Goal: Information Seeking & Learning: Learn about a topic

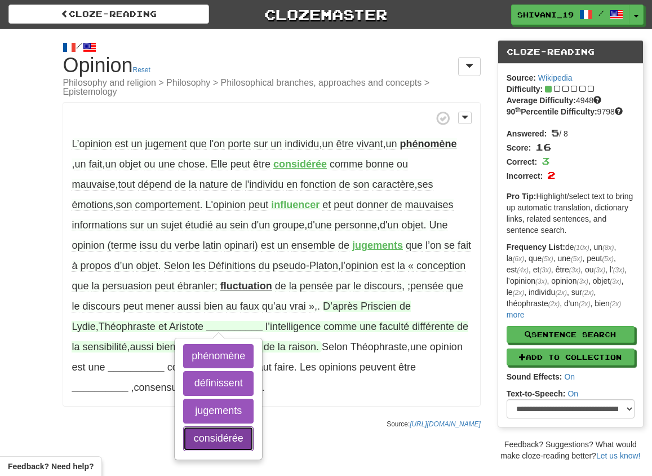
click at [227, 435] on button "considérée" at bounding box center [218, 438] width 70 height 25
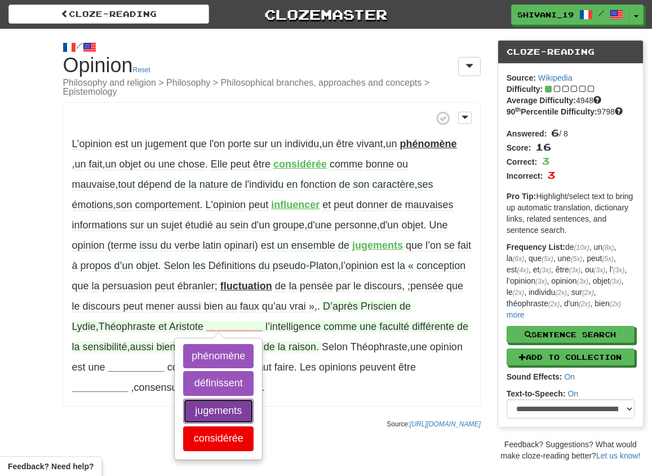
click at [222, 411] on button "jugements" at bounding box center [218, 410] width 70 height 25
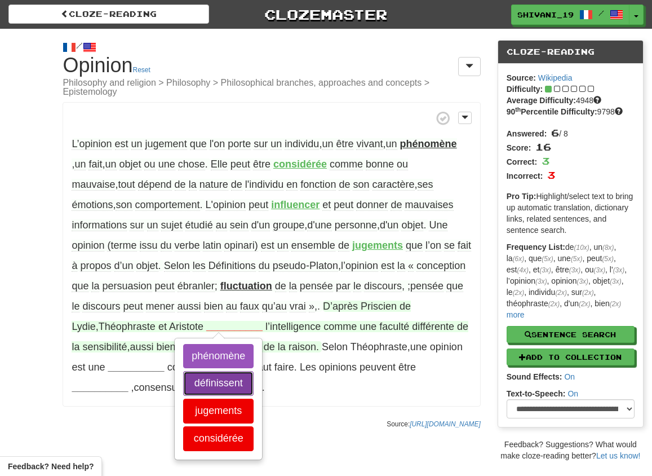
click at [223, 380] on button "définissent" at bounding box center [218, 383] width 70 height 25
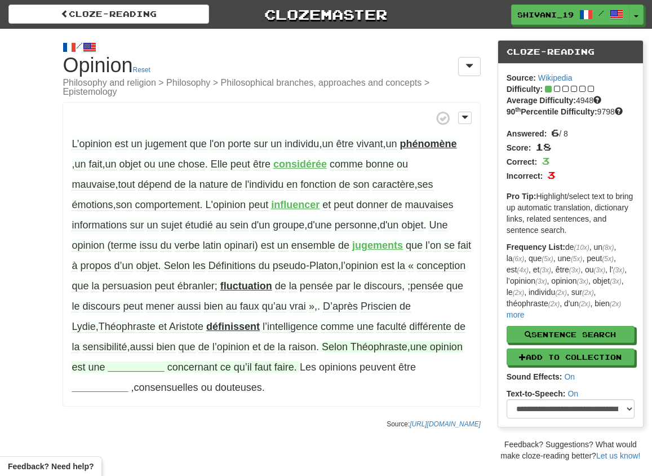
click at [126, 366] on strong "__________" at bounding box center [136, 366] width 56 height 11
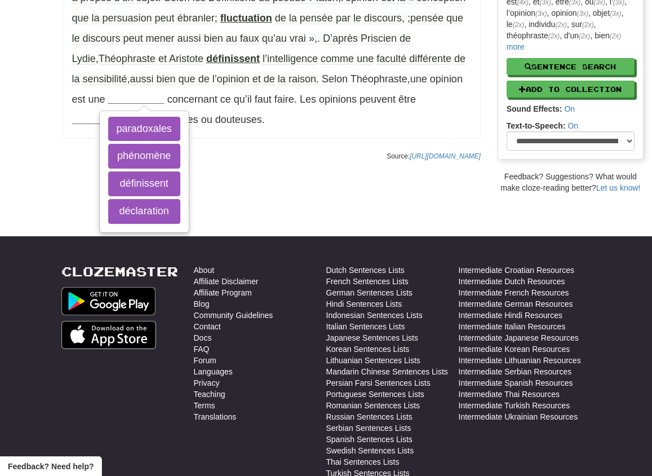
scroll to position [179, 0]
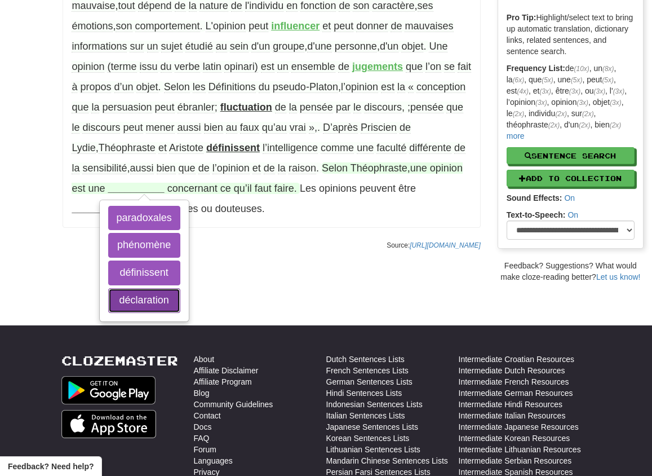
click at [148, 302] on button "déclaration" at bounding box center [144, 300] width 72 height 25
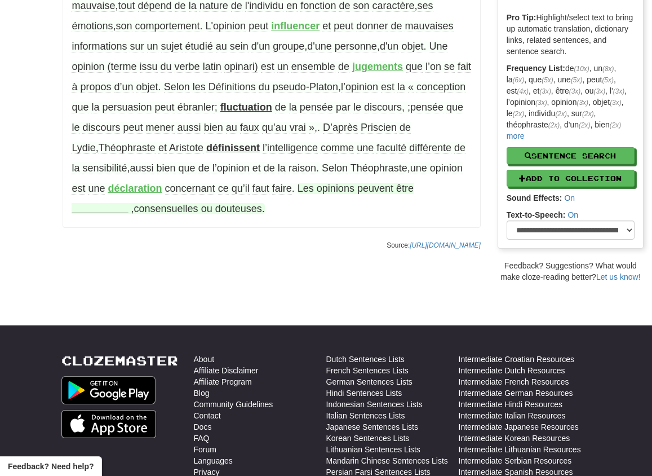
click at [113, 207] on strong "__________" at bounding box center [100, 208] width 56 height 11
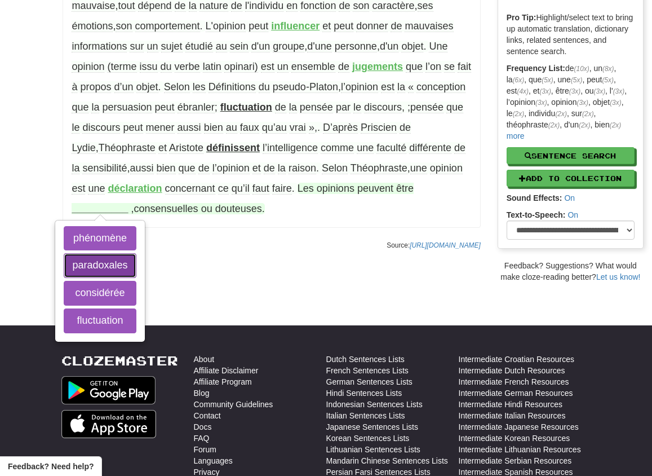
click at [119, 263] on button "paradoxales" at bounding box center [100, 265] width 72 height 25
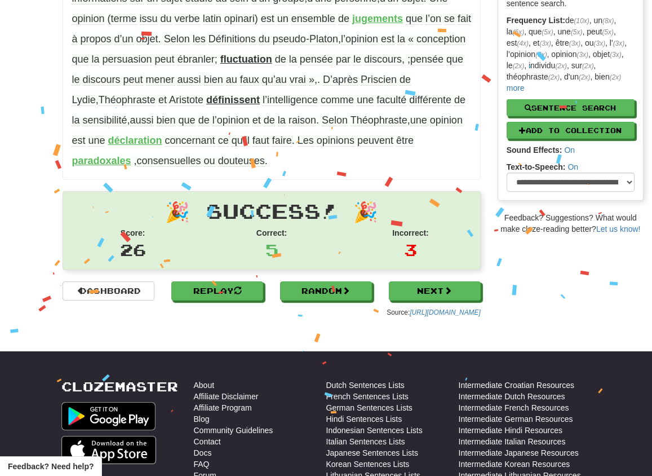
scroll to position [154, 0]
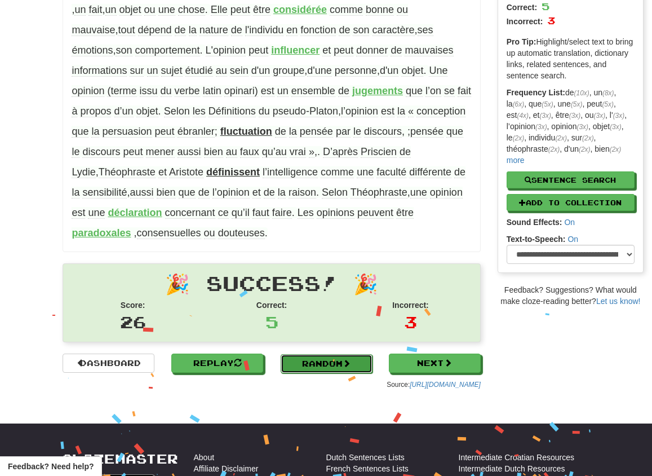
click at [318, 370] on link "Random" at bounding box center [327, 363] width 92 height 19
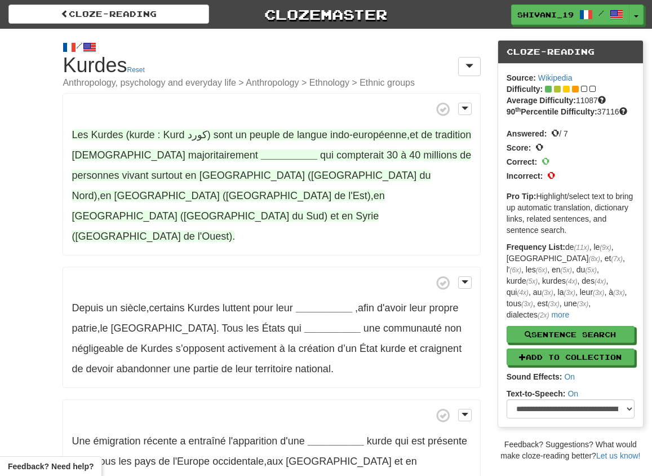
click at [261, 155] on strong "__________" at bounding box center [289, 154] width 56 height 11
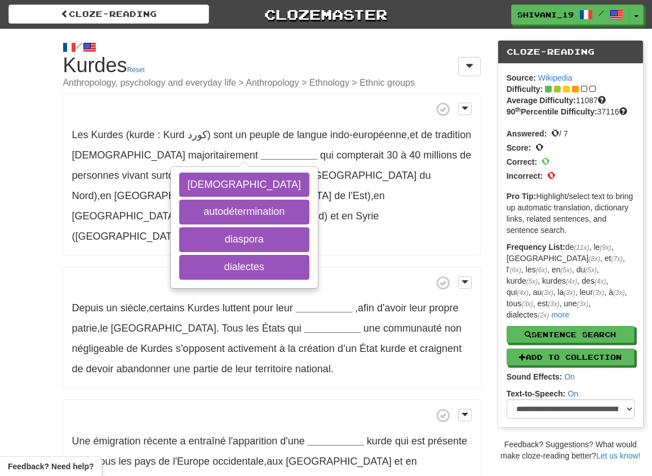
click at [92, 267] on p "Depuis un siècle , certains [DEMOGRAPHIC_DATA] luttent pour leur __________ , a…" at bounding box center [272, 328] width 418 height 122
click at [90, 276] on span at bounding box center [271, 283] width 399 height 14
click at [91, 267] on p "Depuis un siècle , certains [DEMOGRAPHIC_DATA] luttent pour leur __________ , a…" at bounding box center [272, 328] width 418 height 122
click at [75, 187] on p "Les Kurdes (kurde : Kurd کورد) sont un peuple de langue indo-européenne , et de…" at bounding box center [272, 174] width 418 height 162
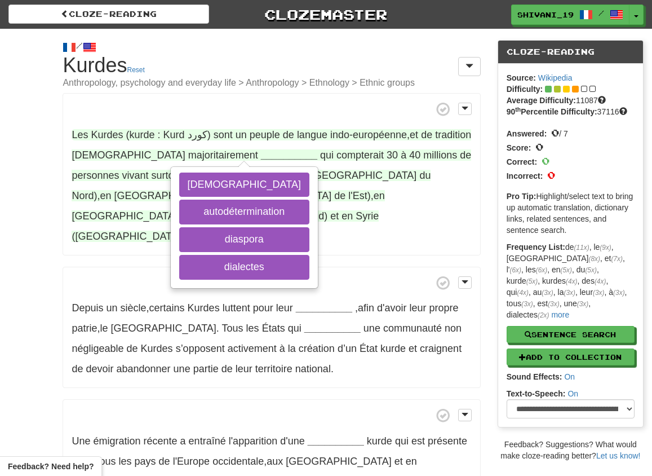
click at [122, 172] on span "vivant" at bounding box center [135, 175] width 26 height 11
click at [224, 232] on button "diaspora" at bounding box center [244, 239] width 130 height 25
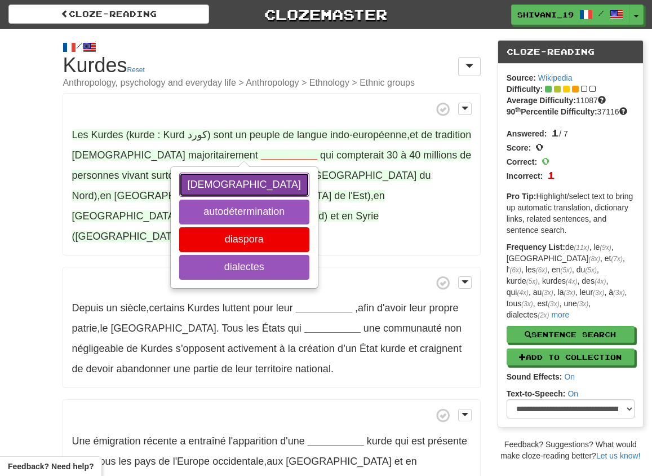
click at [237, 188] on button "[DEMOGRAPHIC_DATA]" at bounding box center [244, 184] width 130 height 25
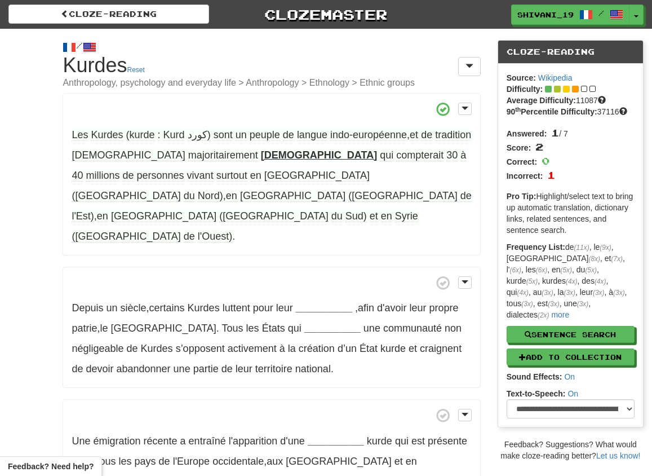
click at [261, 157] on strong "[DEMOGRAPHIC_DATA]" at bounding box center [319, 154] width 116 height 11
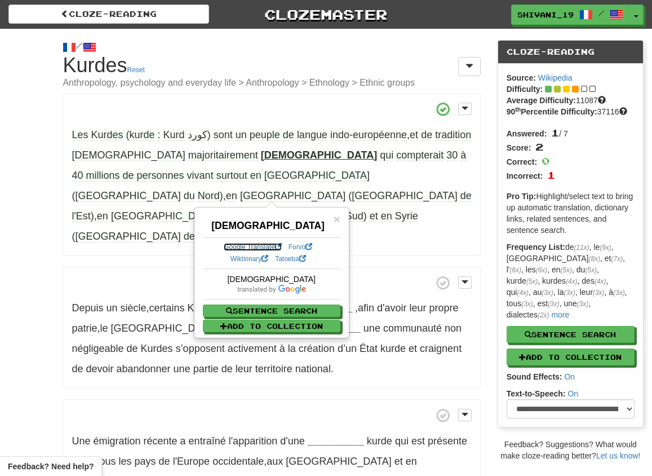
click at [255, 246] on link "Google Translate" at bounding box center [253, 247] width 58 height 8
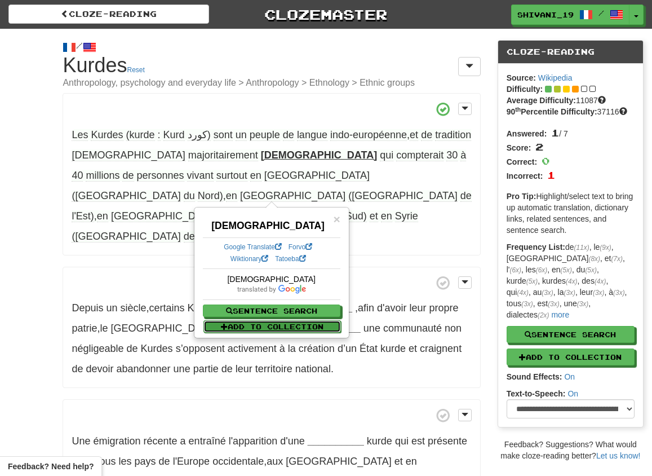
click at [288, 322] on button "Add to Collection" at bounding box center [271, 326] width 137 height 12
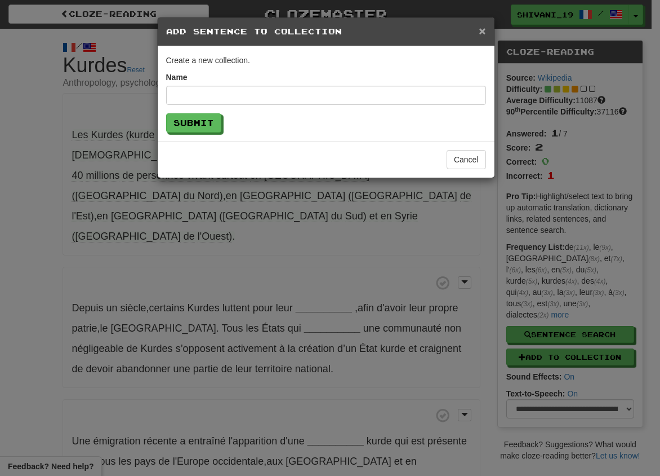
click at [480, 29] on span "×" at bounding box center [482, 30] width 7 height 13
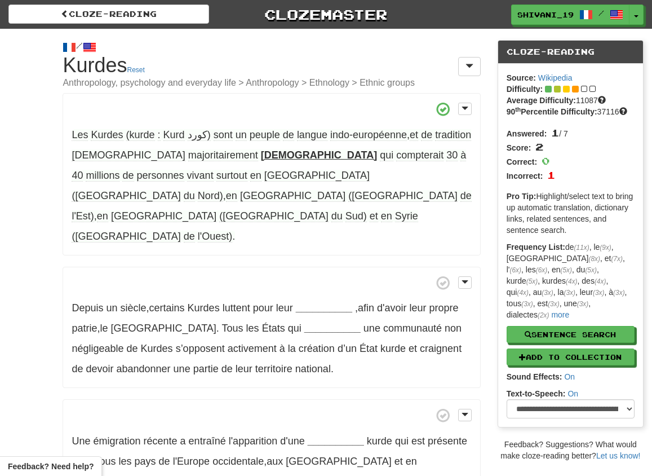
click at [261, 155] on strong "sunnite" at bounding box center [319, 154] width 116 height 11
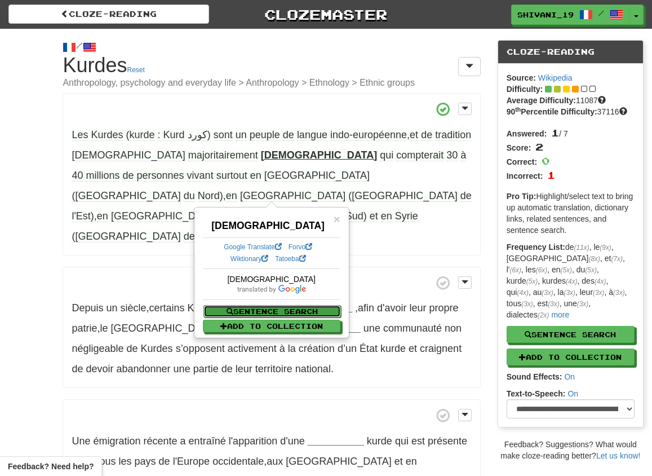
click at [256, 309] on button "Sentence Search" at bounding box center [271, 311] width 137 height 12
select select "****"
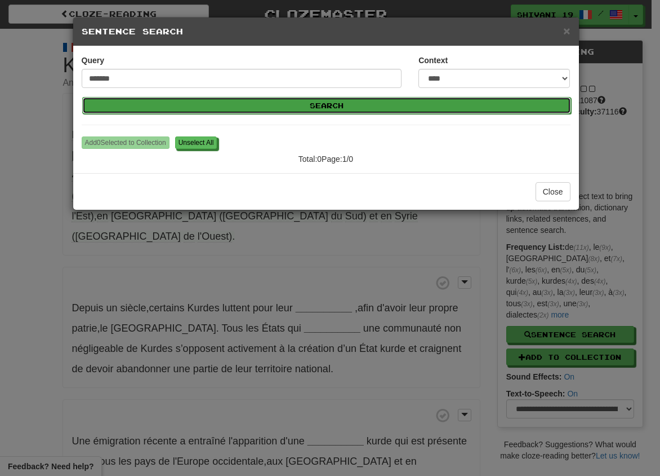
click at [345, 105] on button "Search" at bounding box center [326, 105] width 489 height 17
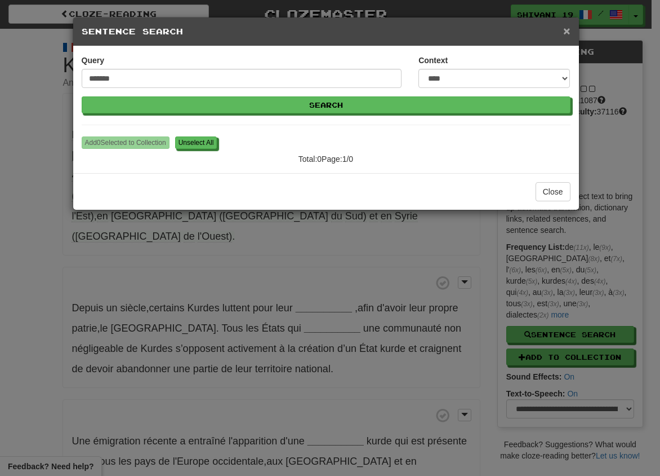
click at [566, 34] on span "×" at bounding box center [566, 30] width 7 height 13
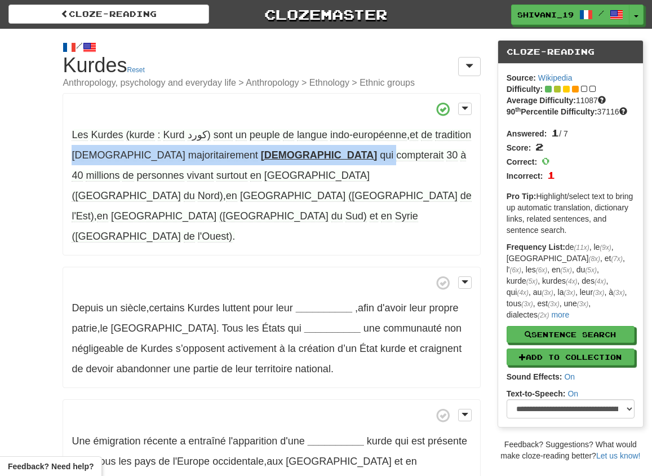
drag, startPoint x: 258, startPoint y: 152, endPoint x: 68, endPoint y: 153, distance: 189.3
click at [68, 153] on p "Les Kurdes (kurde : Kurd کورد) sont un peuple de langue indo-européenne , et de…" at bounding box center [272, 174] width 418 height 162
copy span "musulmane majoritairement sunnite qui"
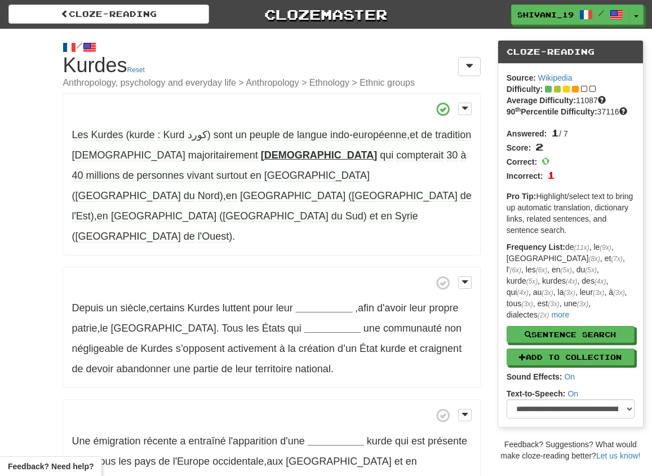
click at [339, 201] on p "Les Kurdes (kurde : Kurd کورد) sont un peuple de langue indo-européenne , et de…" at bounding box center [272, 174] width 418 height 162
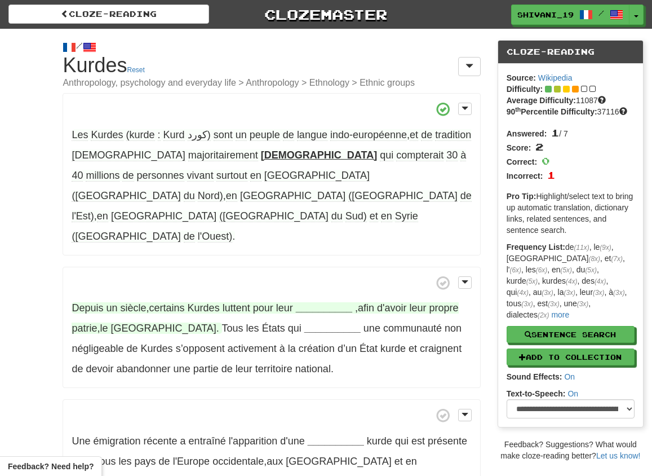
click at [334, 302] on strong "__________" at bounding box center [324, 307] width 56 height 11
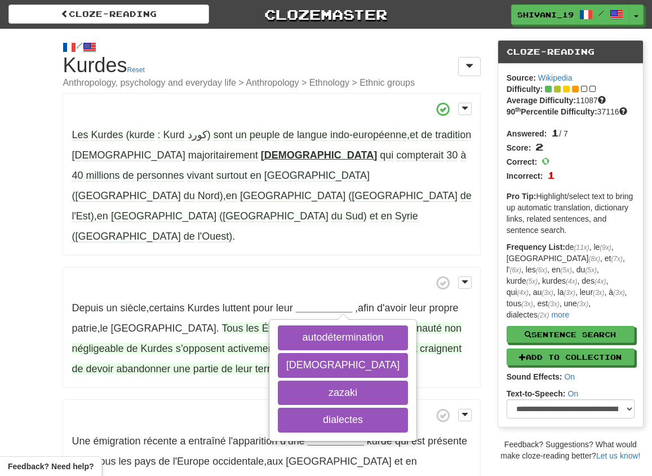
click at [304, 322] on strong "__________" at bounding box center [332, 327] width 56 height 11
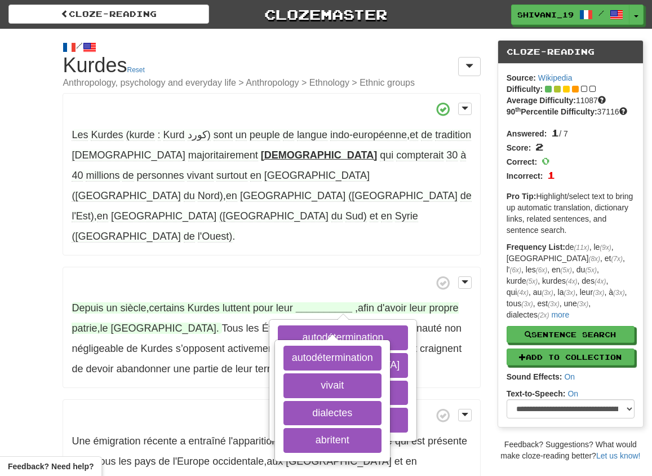
click at [308, 302] on strong "__________" at bounding box center [324, 307] width 56 height 11
